Goal: Information Seeking & Learning: Learn about a topic

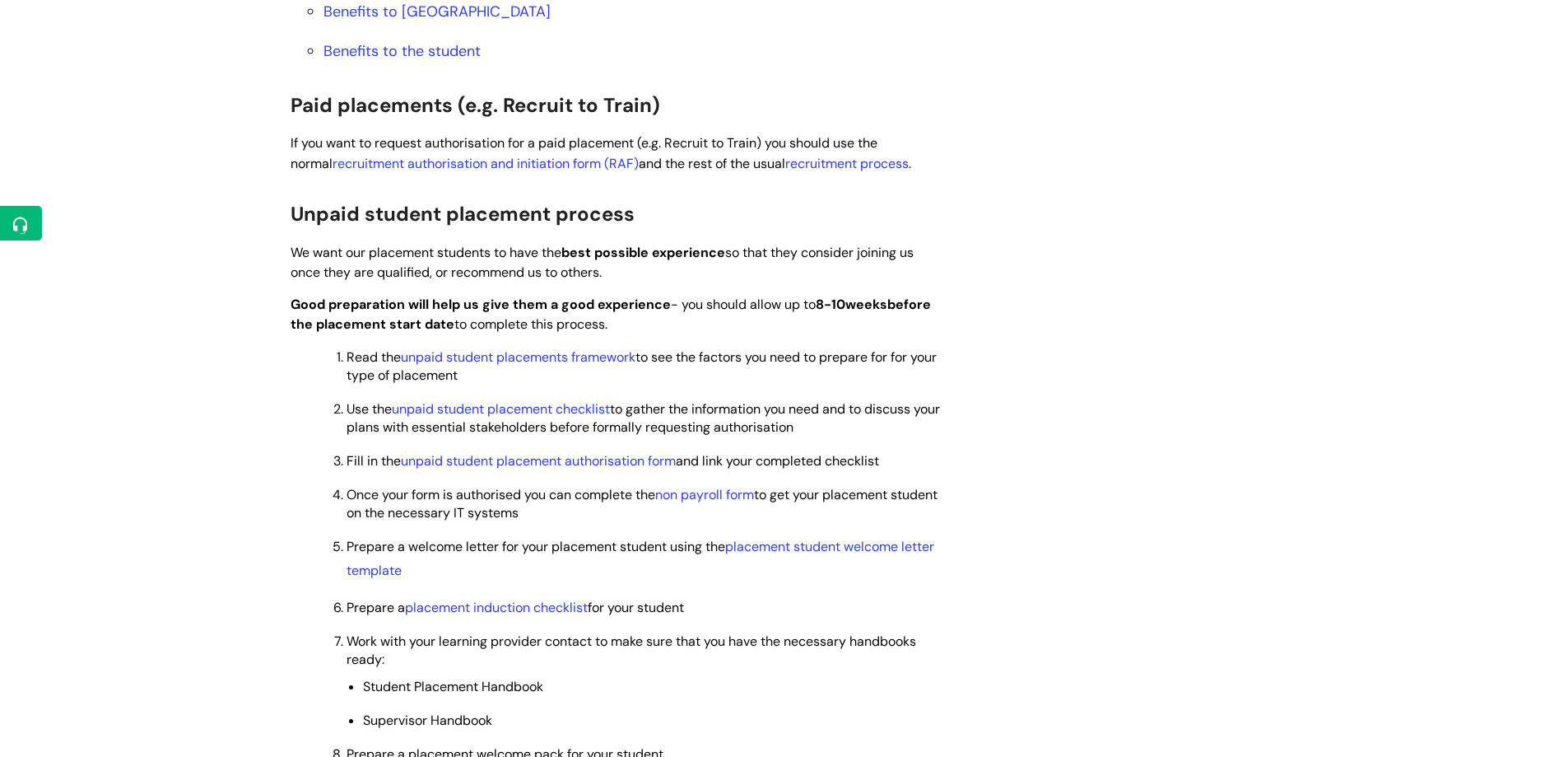
scroll to position [1071, 0]
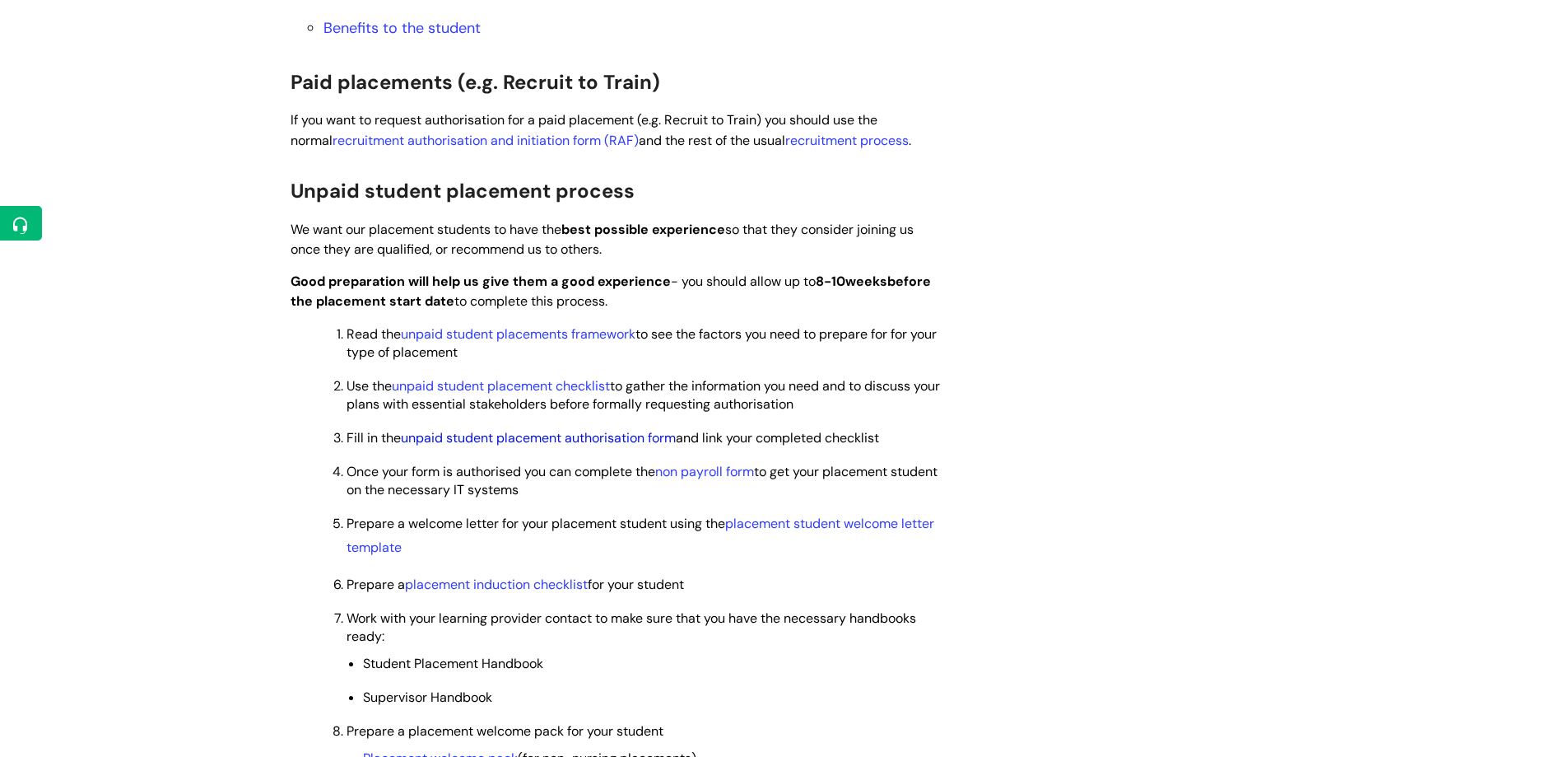
click at [536, 443] on link "unpaid student placement authorisation form" at bounding box center [538, 438] width 275 height 17
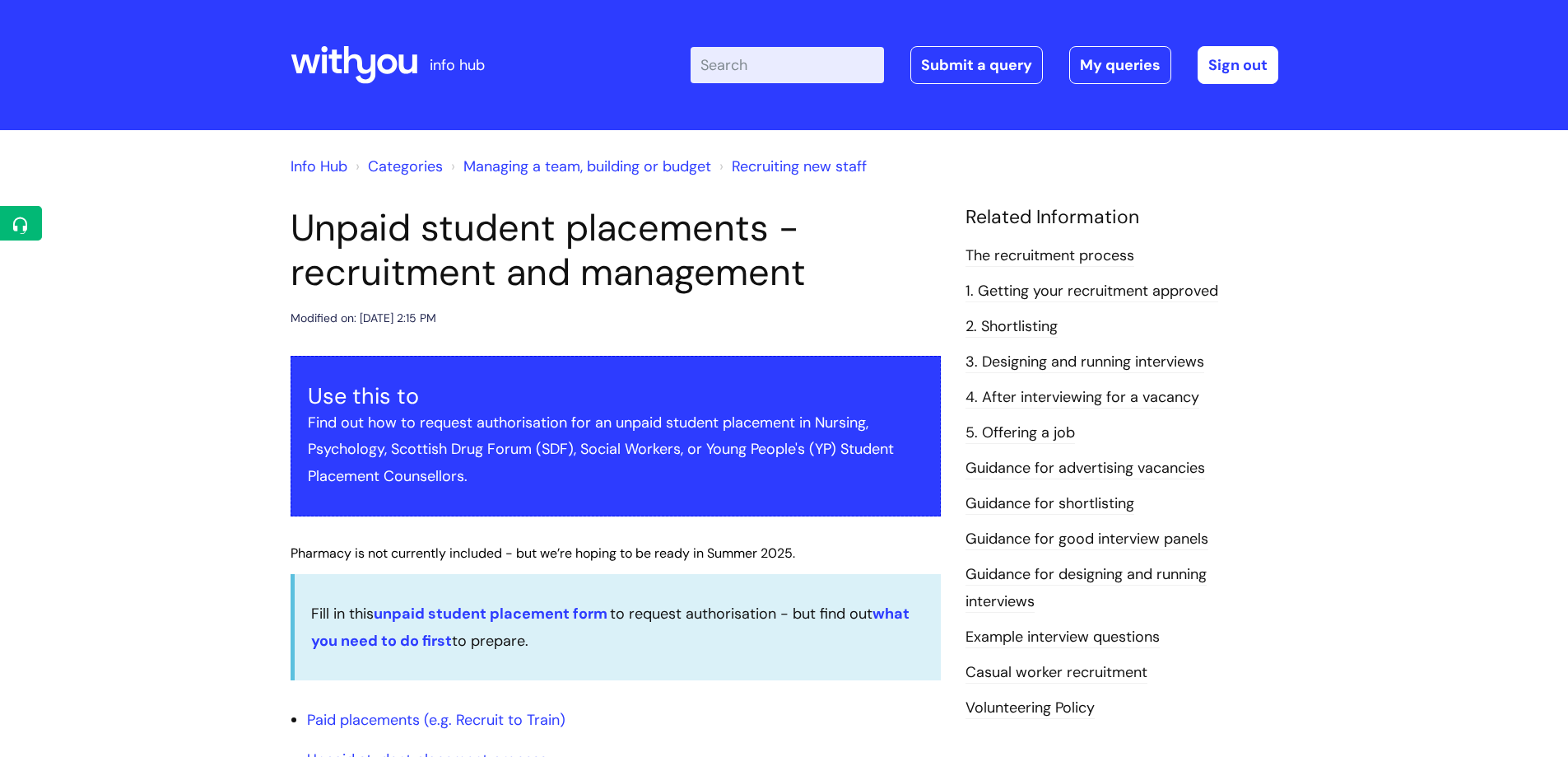
scroll to position [1071, 0]
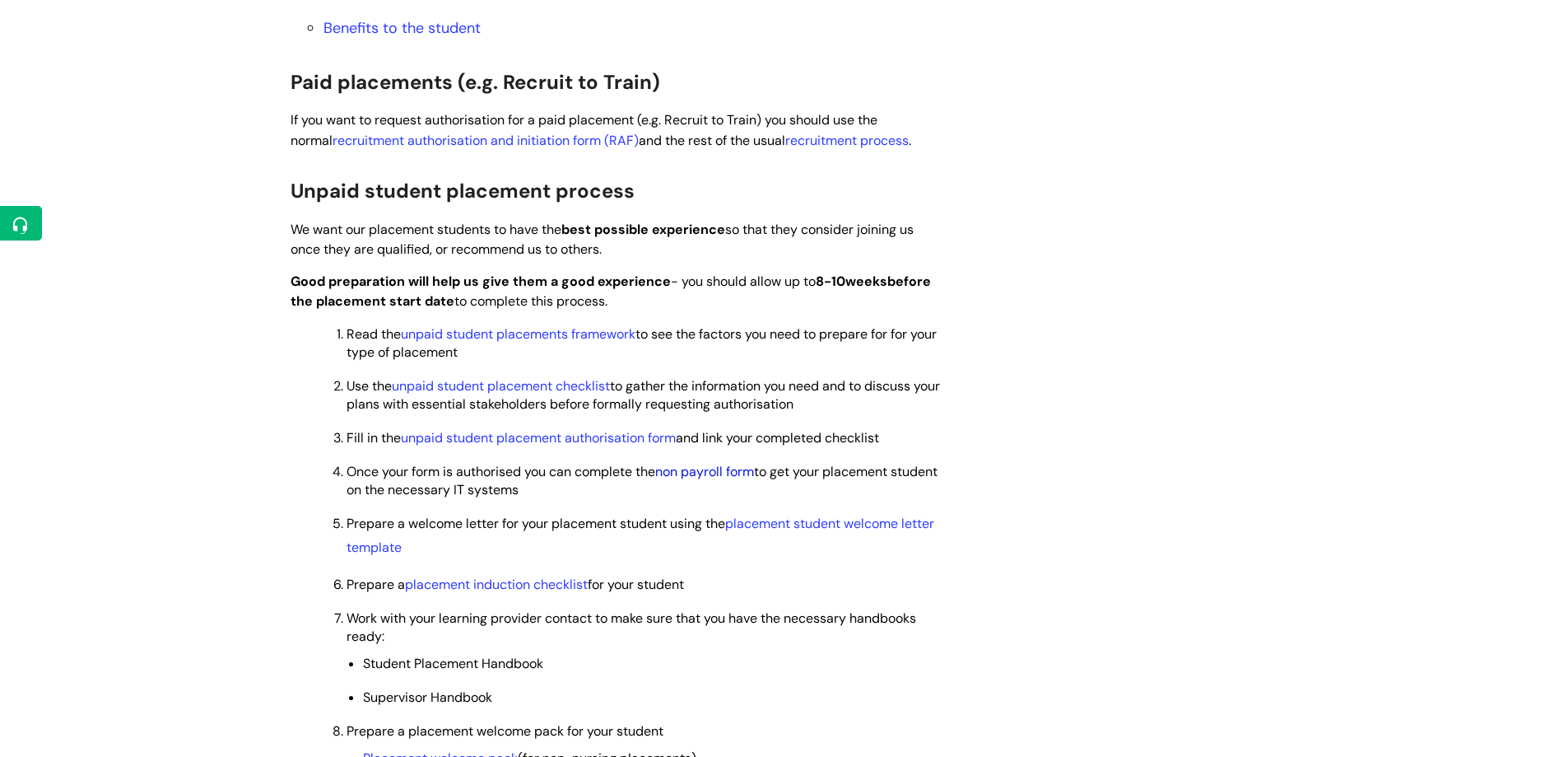
click at [725, 478] on link "non payroll form" at bounding box center [705, 471] width 99 height 17
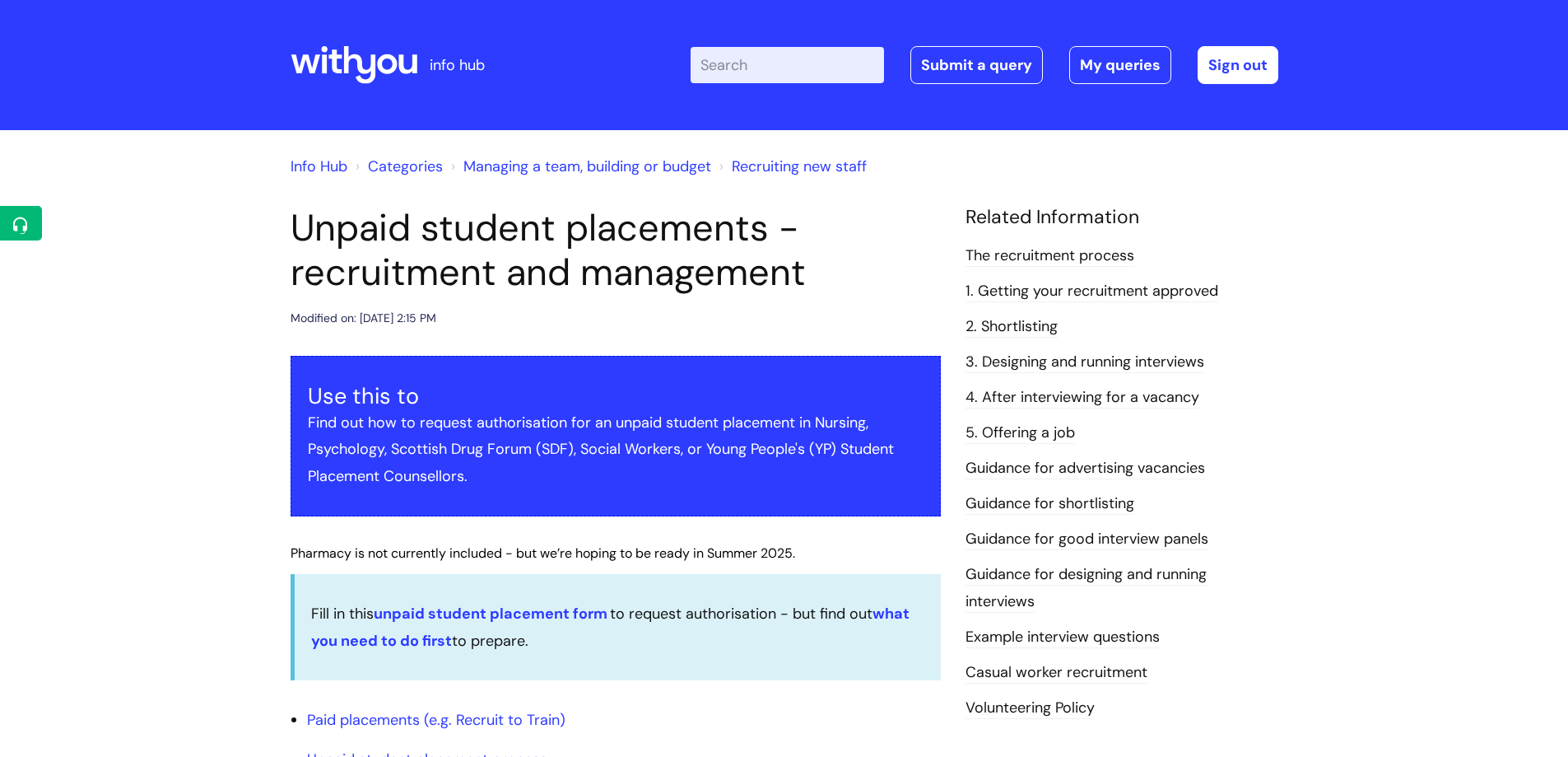
scroll to position [1071, 0]
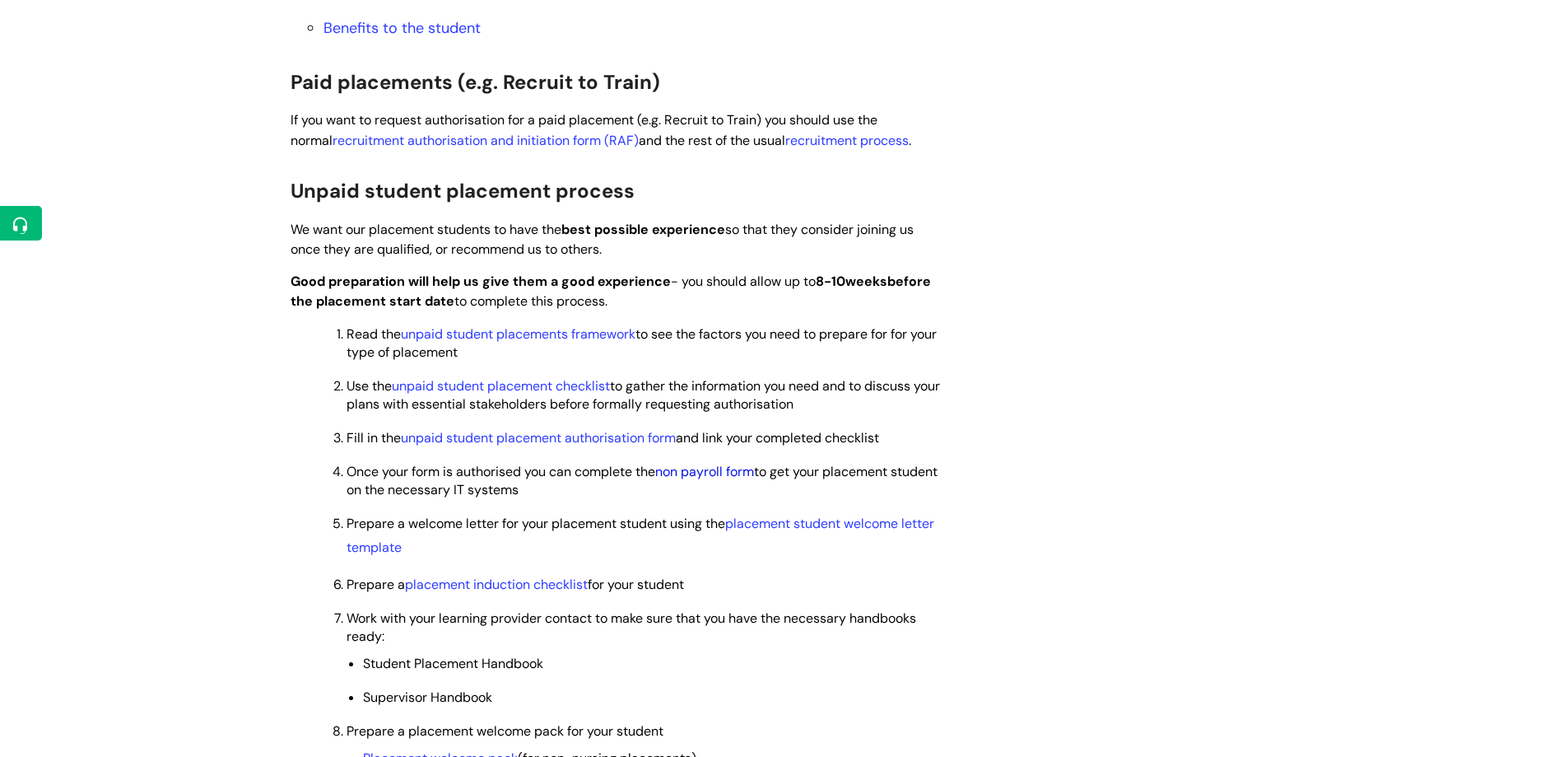
click at [723, 468] on link "non payroll form" at bounding box center [705, 471] width 99 height 17
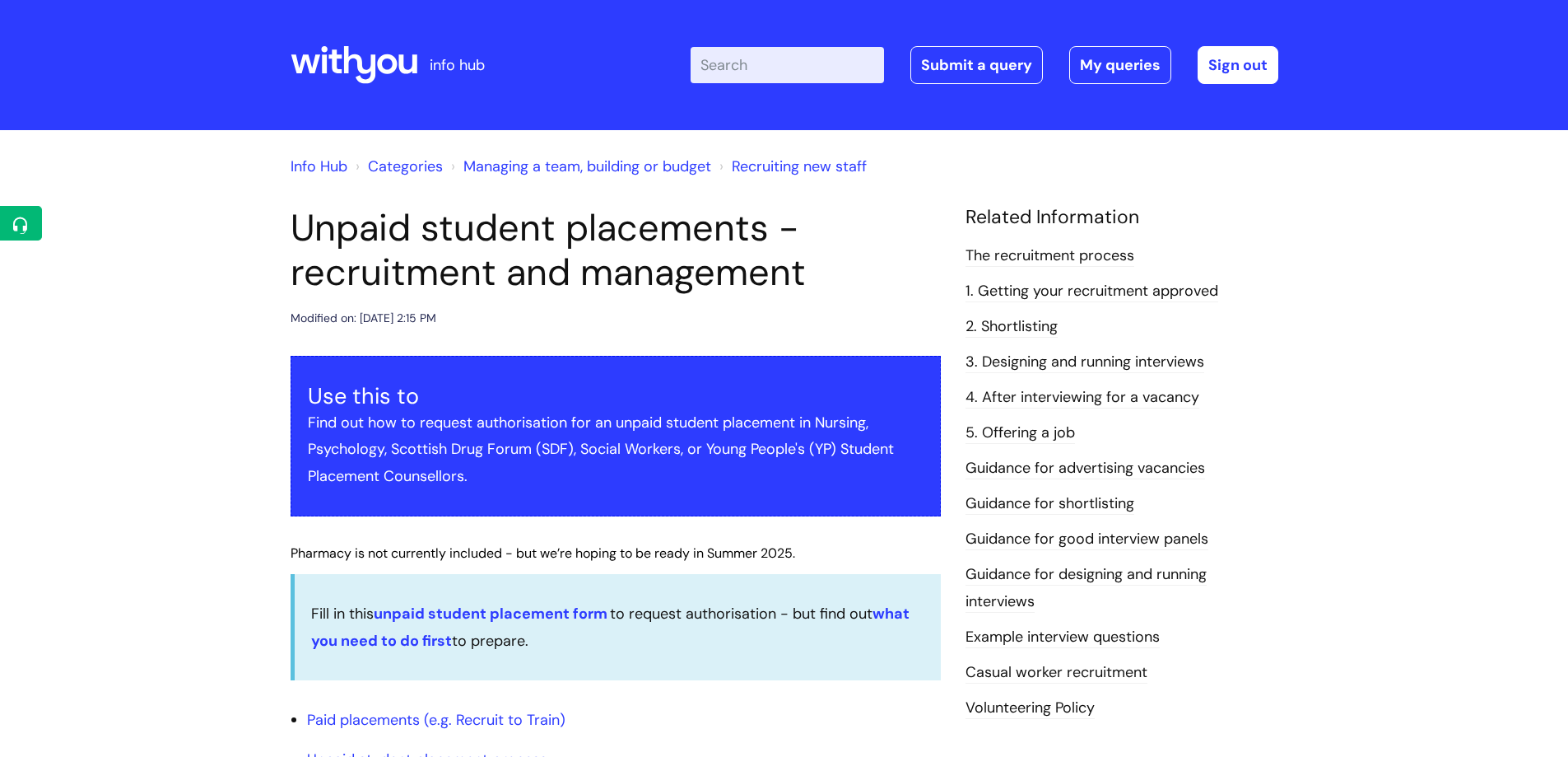
scroll to position [1071, 0]
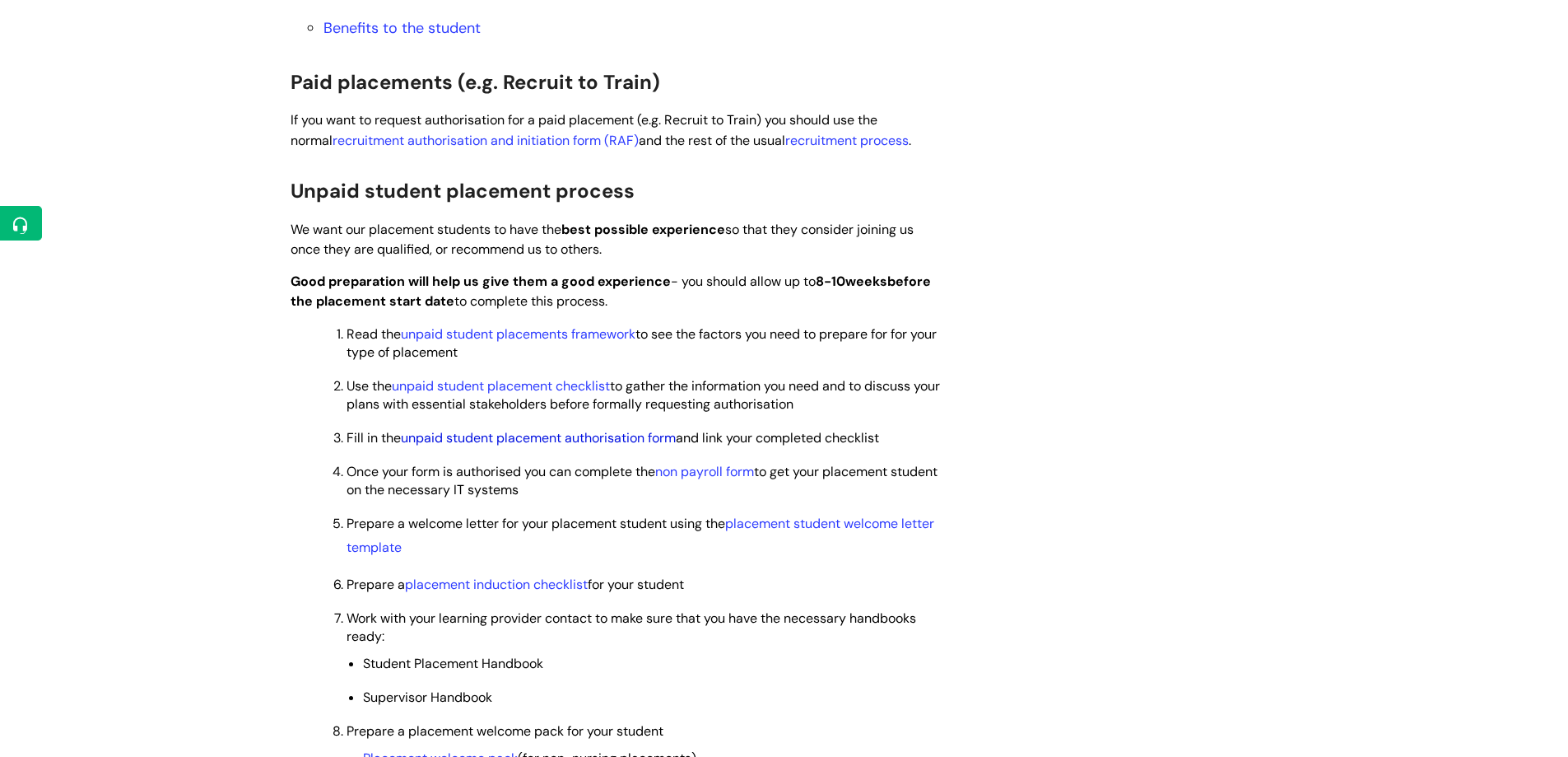
click at [581, 439] on link "unpaid student placement authorisation form" at bounding box center [538, 438] width 275 height 17
click at [730, 472] on link "non payroll form" at bounding box center [705, 471] width 99 height 17
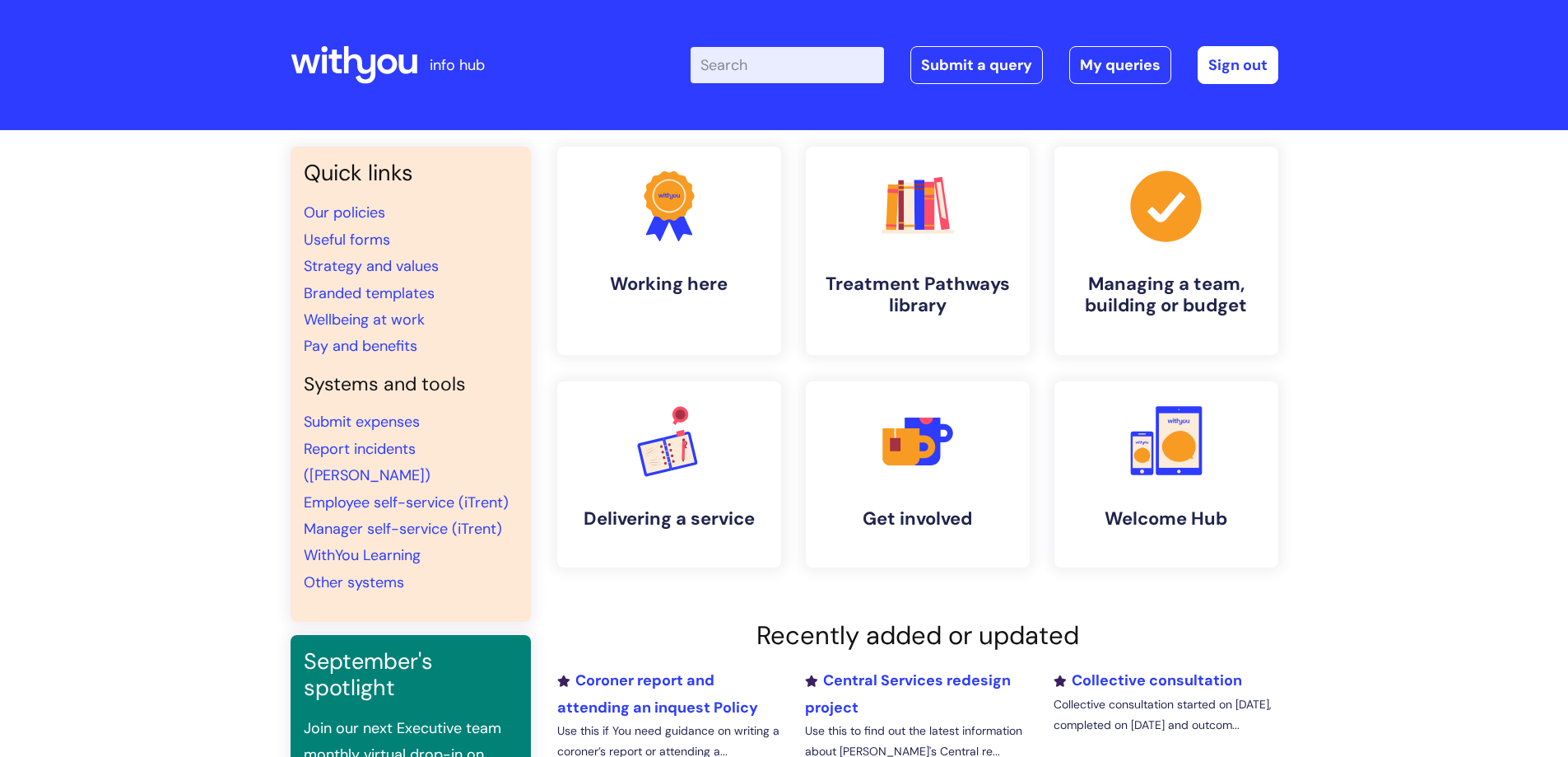
click at [829, 61] on input "Enter your search term here..." at bounding box center [787, 65] width 194 height 37
click at [828, 61] on input "Enter your search term here..." at bounding box center [787, 65] width 194 height 37
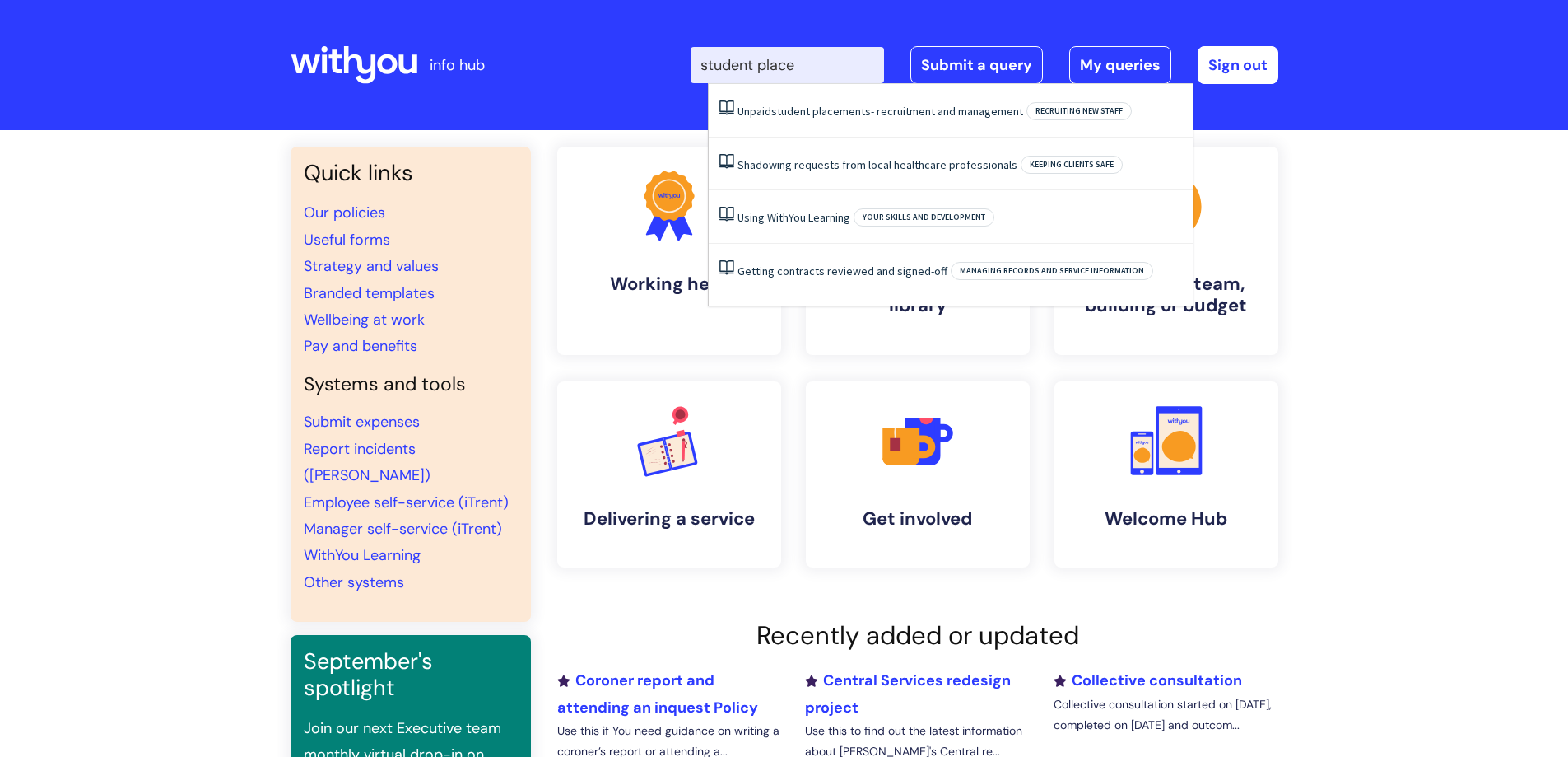
type input "student place"
click button "Search" at bounding box center [0, 0] width 0 height 0
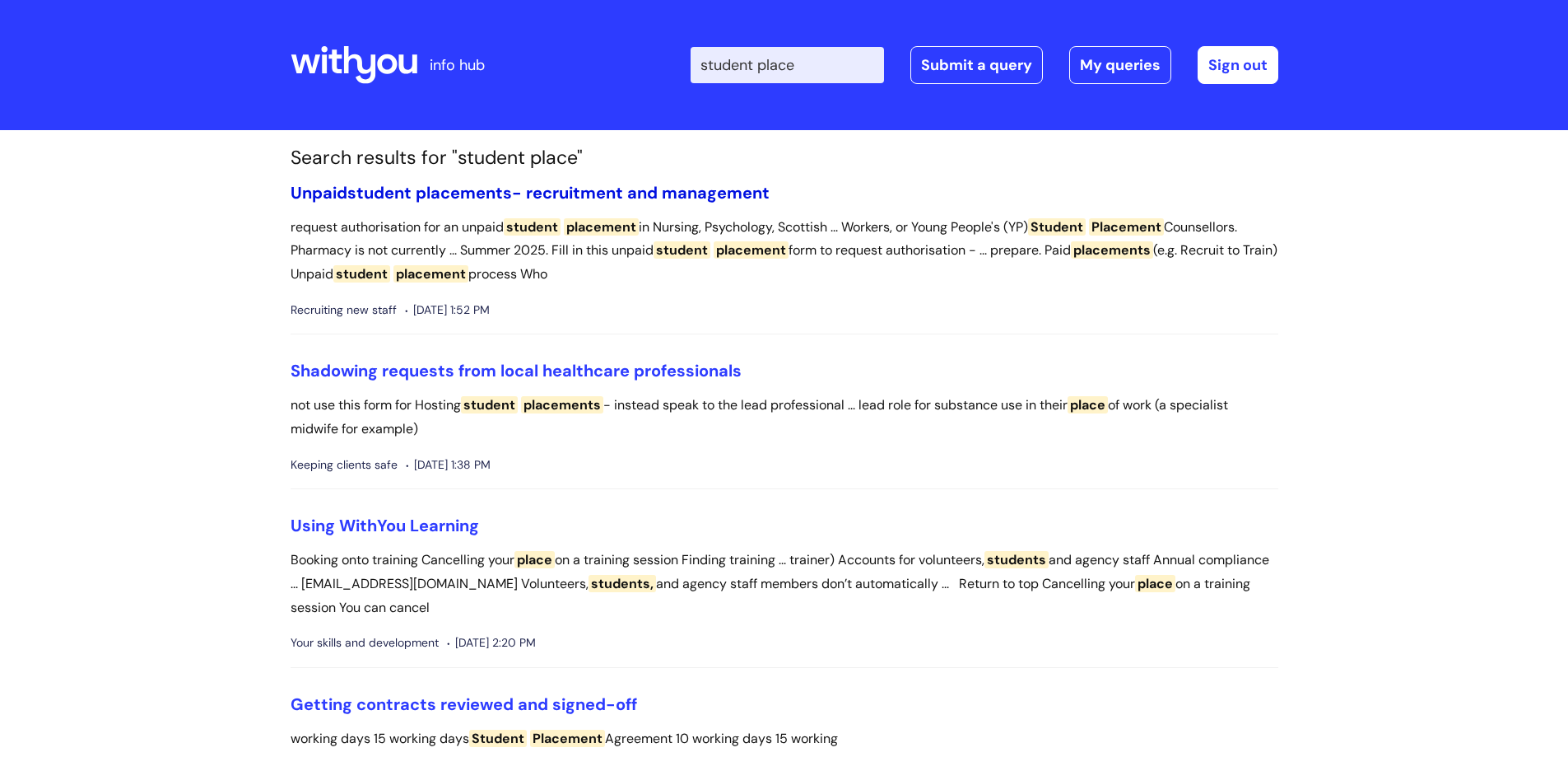
click at [451, 189] on span "placements" at bounding box center [464, 193] width 96 height 22
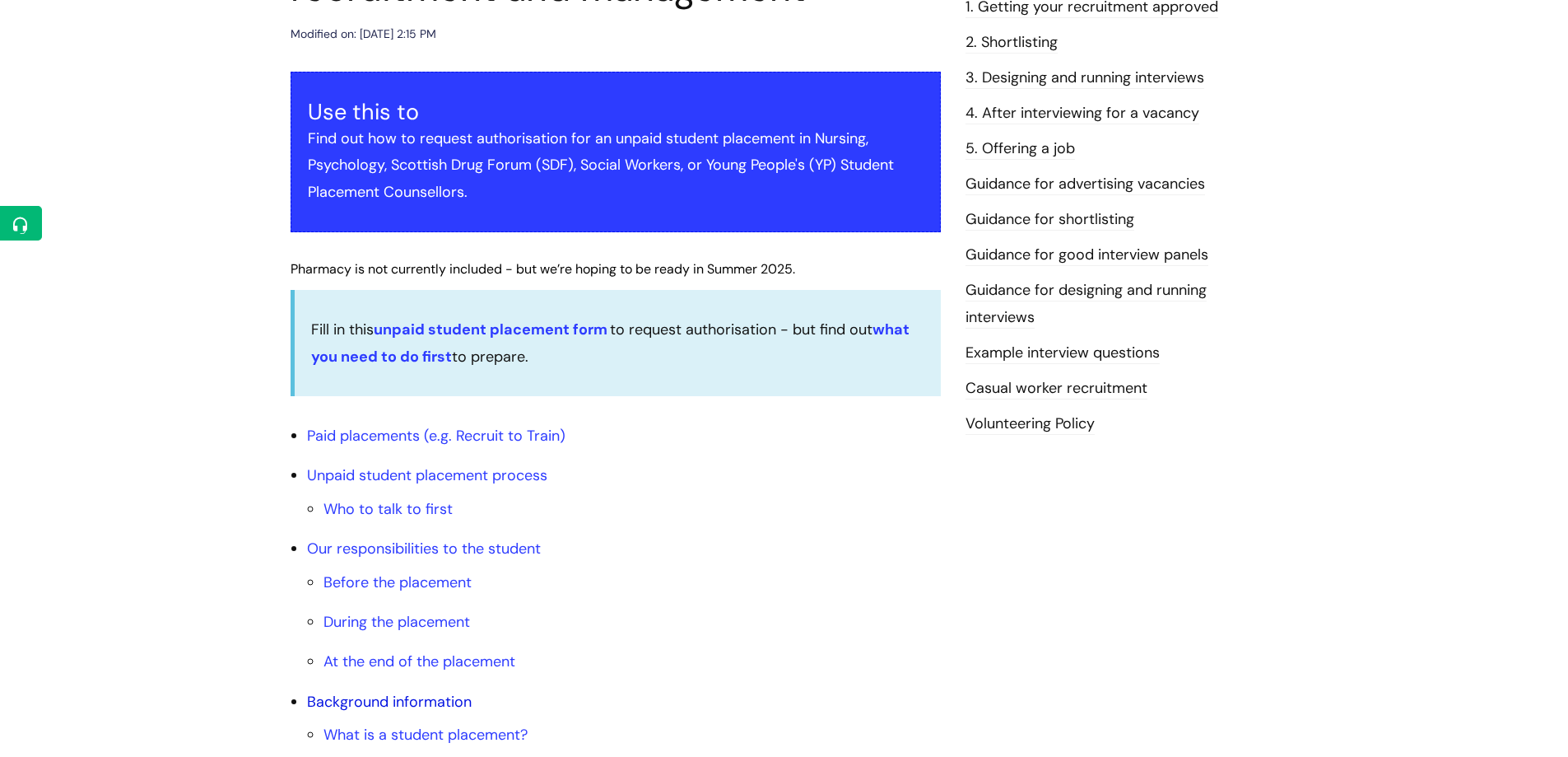
scroll to position [247, 0]
